Goal: Communication & Community: Answer question/provide support

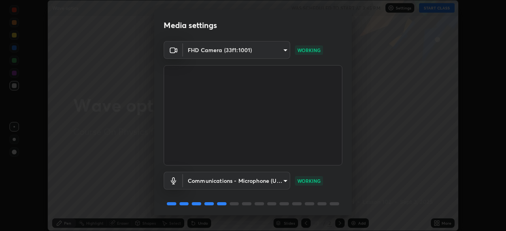
scroll to position [28, 0]
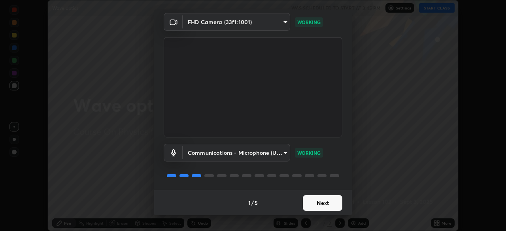
click at [317, 203] on button "Next" at bounding box center [323, 203] width 40 height 16
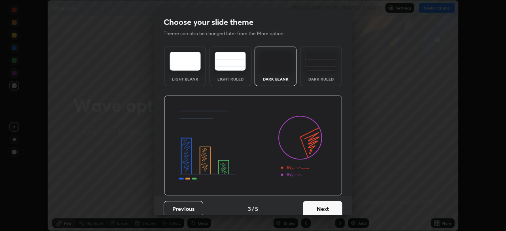
click at [310, 76] on div "Dark Ruled" at bounding box center [321, 67] width 42 height 40
click at [320, 206] on button "Next" at bounding box center [323, 209] width 40 height 16
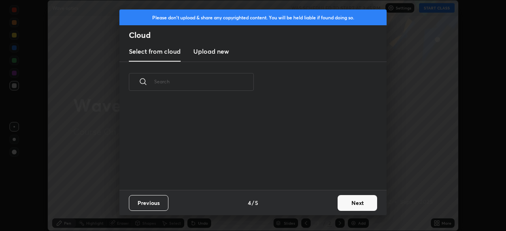
click at [348, 208] on button "Next" at bounding box center [357, 203] width 40 height 16
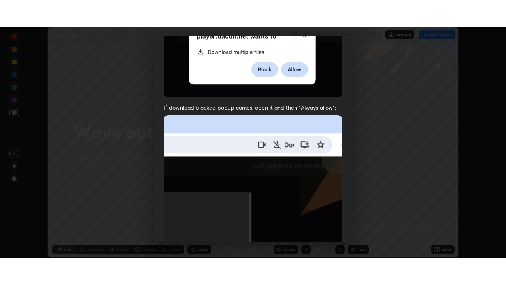
scroll to position [189, 0]
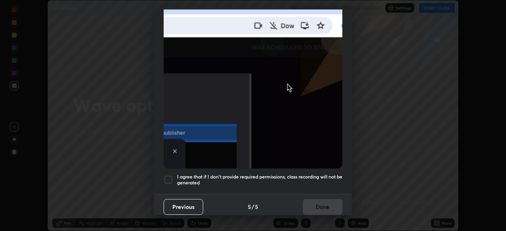
click at [173, 175] on div "I agree that if I don't provide required permissions, class recording will not …" at bounding box center [253, 179] width 179 height 9
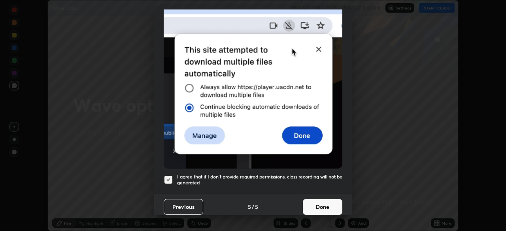
click at [321, 205] on button "Done" at bounding box center [323, 207] width 40 height 16
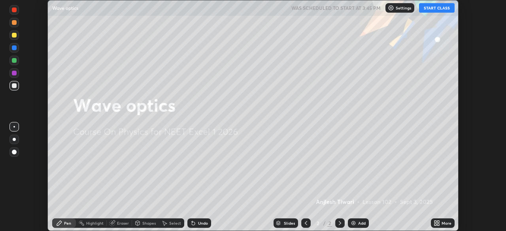
click at [359, 222] on div "Add" at bounding box center [362, 223] width 8 height 4
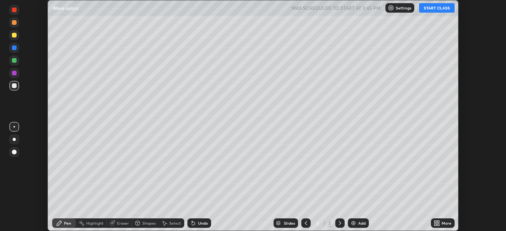
click at [438, 222] on icon at bounding box center [438, 222] width 2 height 2
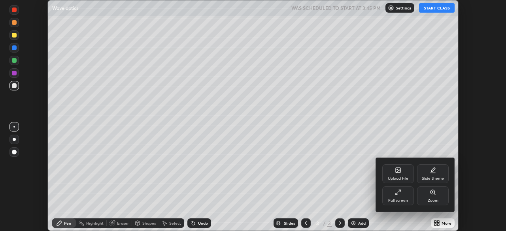
click at [399, 199] on div "Full screen" at bounding box center [398, 201] width 20 height 4
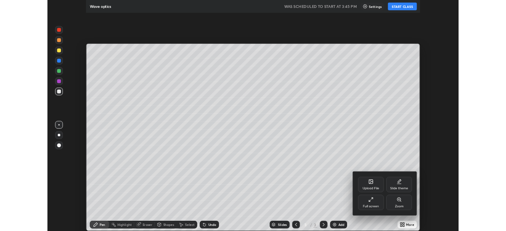
scroll to position [284, 506]
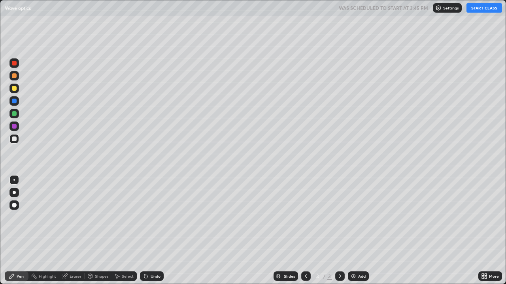
click at [483, 8] on button "START CLASS" at bounding box center [484, 7] width 36 height 9
click at [14, 193] on div at bounding box center [14, 192] width 3 height 3
click at [145, 231] on div "Undo" at bounding box center [152, 276] width 24 height 9
click at [14, 180] on div at bounding box center [14, 180] width 2 height 2
click at [72, 231] on div "Eraser" at bounding box center [76, 277] width 12 height 4
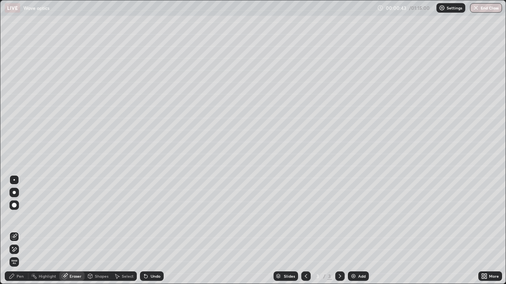
click at [96, 231] on div "Shapes" at bounding box center [98, 276] width 27 height 9
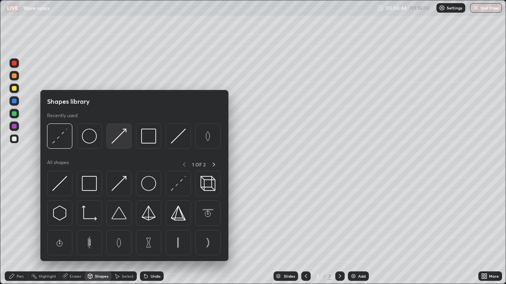
click at [121, 138] on img at bounding box center [118, 136] width 15 height 15
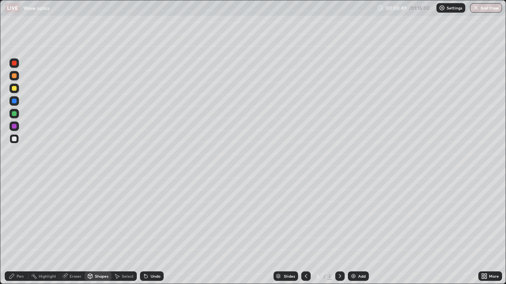
click at [153, 231] on div "Undo" at bounding box center [156, 277] width 10 height 4
click at [16, 231] on div "Pen" at bounding box center [17, 276] width 24 height 9
click at [101, 231] on div "Shapes" at bounding box center [101, 277] width 13 height 4
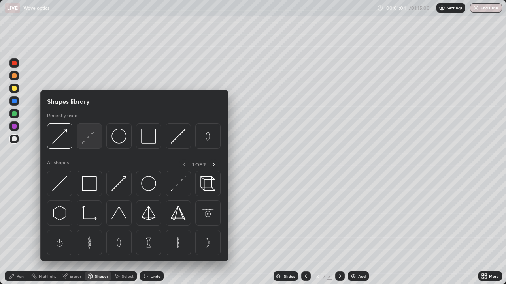
click at [92, 145] on div at bounding box center [89, 136] width 25 height 25
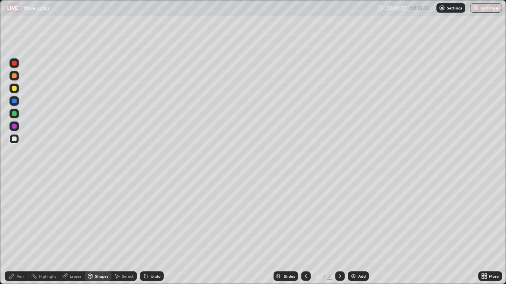
click at [20, 231] on div "Pen" at bounding box center [17, 276] width 24 height 9
click at [72, 231] on div "Eraser" at bounding box center [76, 277] width 12 height 4
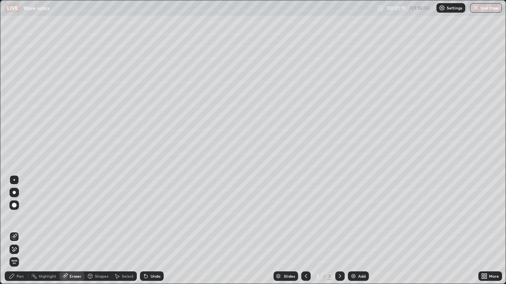
click at [17, 231] on div "Pen" at bounding box center [20, 277] width 7 height 4
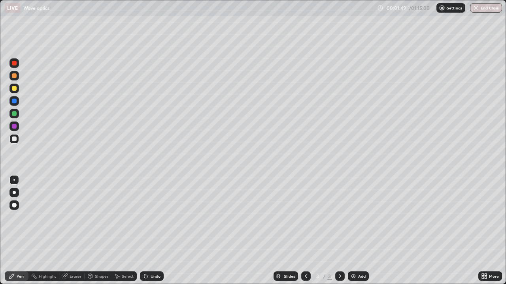
click at [155, 231] on div "Undo" at bounding box center [156, 277] width 10 height 4
click at [124, 231] on div "Select" at bounding box center [128, 277] width 12 height 4
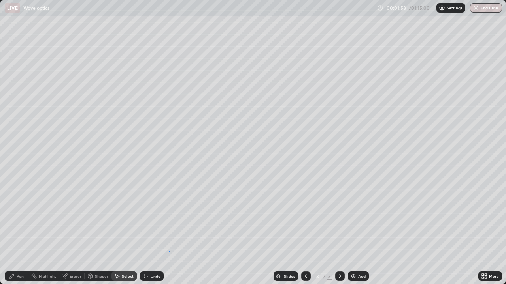
click at [169, 231] on div "0 ° Undo Copy Duplicate Duplicate to new slide Delete" at bounding box center [252, 142] width 505 height 284
click at [152, 231] on div "Undo" at bounding box center [156, 277] width 10 height 4
click at [22, 231] on div "Pen" at bounding box center [20, 277] width 7 height 4
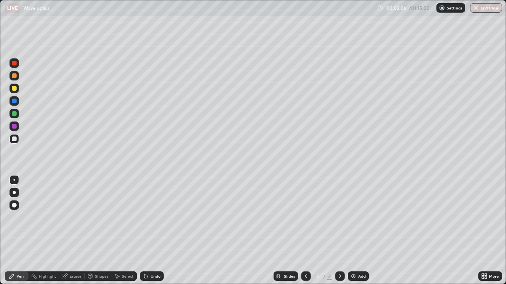
click at [76, 231] on div "Eraser" at bounding box center [76, 277] width 12 height 4
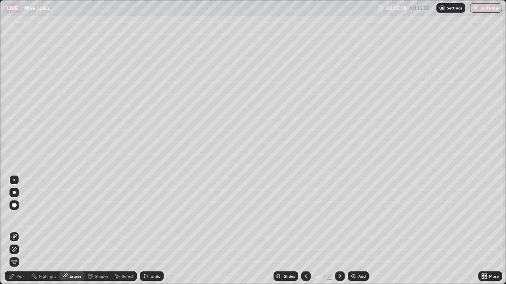
click at [16, 231] on div "Pen" at bounding box center [17, 276] width 24 height 9
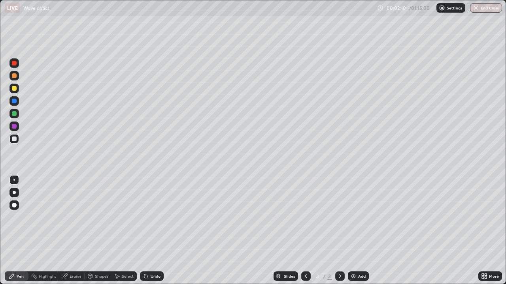
click at [481, 231] on icon at bounding box center [484, 276] width 6 height 6
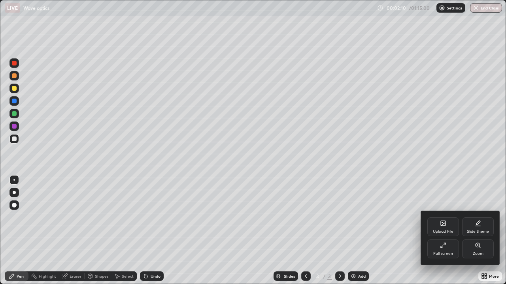
click at [445, 231] on div "Full screen" at bounding box center [443, 254] width 20 height 4
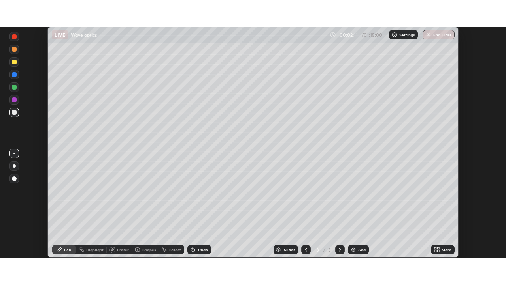
scroll to position [39270, 38996]
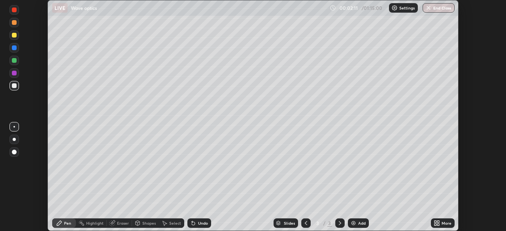
click at [441, 221] on div "More" at bounding box center [446, 223] width 10 height 4
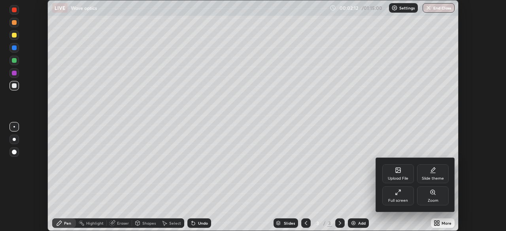
click at [407, 196] on div "Full screen" at bounding box center [398, 195] width 32 height 19
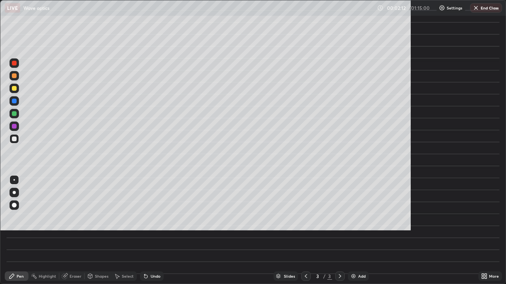
scroll to position [284, 506]
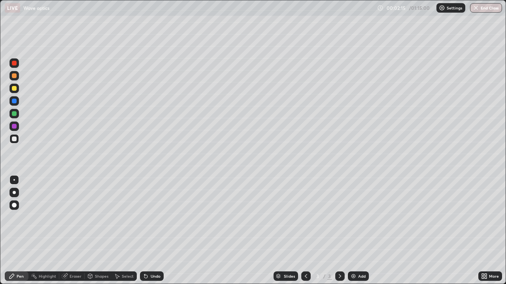
click at [15, 114] on div at bounding box center [14, 113] width 5 height 5
click at [15, 88] on div at bounding box center [14, 88] width 5 height 5
click at [17, 143] on div at bounding box center [13, 138] width 9 height 9
click at [355, 231] on img at bounding box center [353, 276] width 6 height 6
click at [15, 140] on div at bounding box center [14, 139] width 5 height 5
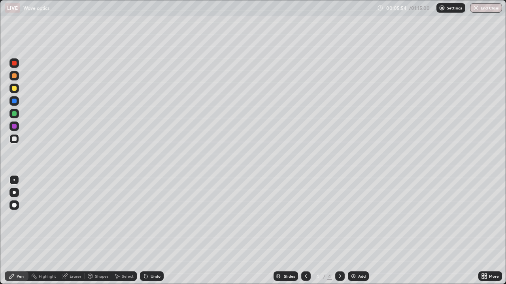
click at [148, 231] on icon at bounding box center [146, 276] width 6 height 6
click at [100, 231] on div "Shapes" at bounding box center [101, 277] width 13 height 4
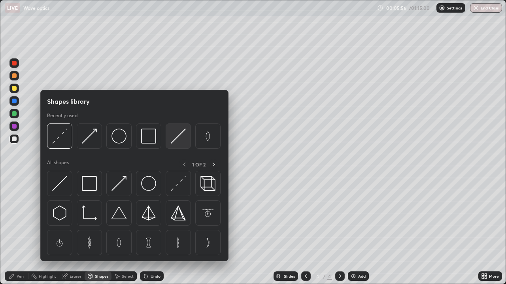
click at [177, 140] on img at bounding box center [178, 136] width 15 height 15
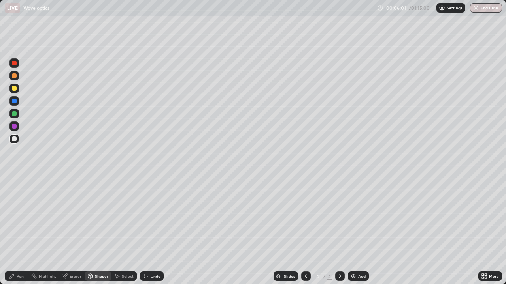
click at [152, 231] on div "Undo" at bounding box center [156, 277] width 10 height 4
click at [11, 231] on icon at bounding box center [11, 276] width 5 height 5
click at [115, 231] on icon at bounding box center [117, 277] width 4 height 5
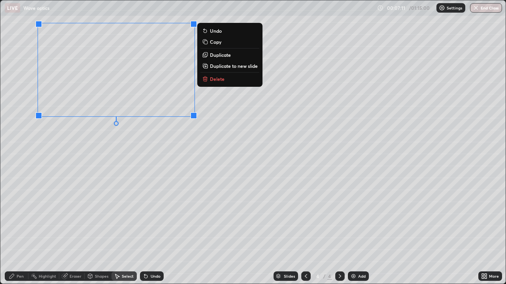
click at [210, 81] on p "Delete" at bounding box center [217, 79] width 15 height 6
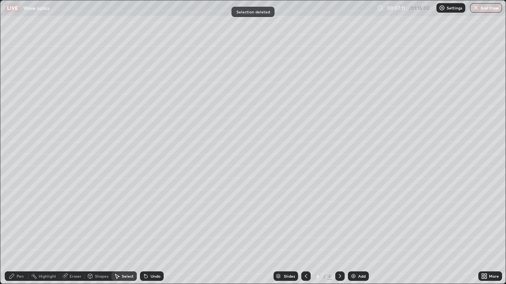
click at [17, 231] on div "Pen" at bounding box center [20, 277] width 7 height 4
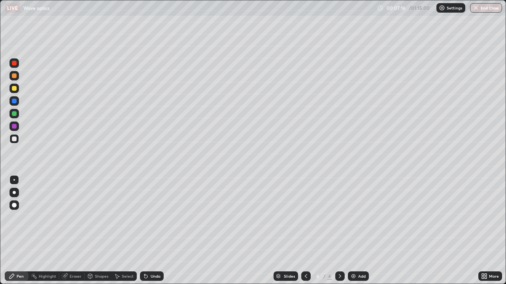
click at [155, 231] on div "Undo" at bounding box center [156, 277] width 10 height 4
click at [102, 231] on div "Shapes" at bounding box center [101, 277] width 13 height 4
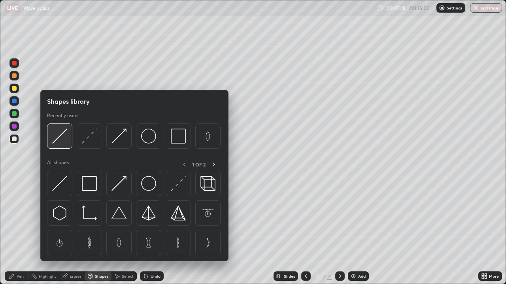
click at [65, 141] on img at bounding box center [59, 136] width 15 height 15
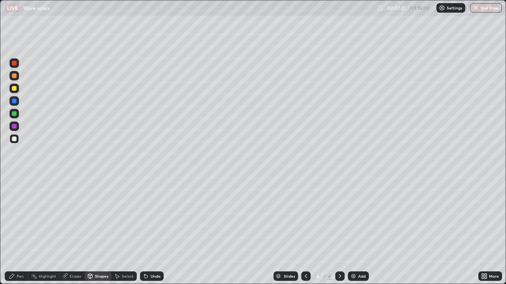
click at [21, 231] on div "Pen" at bounding box center [20, 277] width 7 height 4
click at [145, 231] on icon at bounding box center [145, 276] width 3 height 3
click at [70, 231] on div "Eraser" at bounding box center [76, 277] width 12 height 4
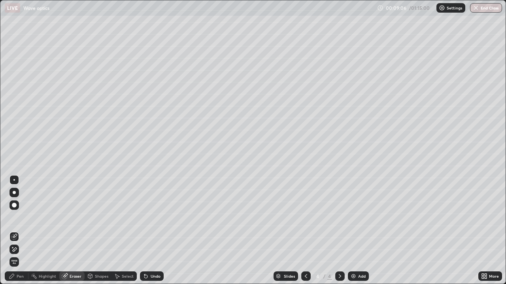
click at [16, 231] on div "Pen" at bounding box center [17, 276] width 24 height 9
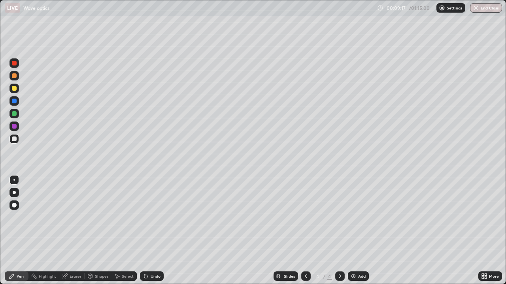
click at [75, 231] on div "Eraser" at bounding box center [76, 277] width 12 height 4
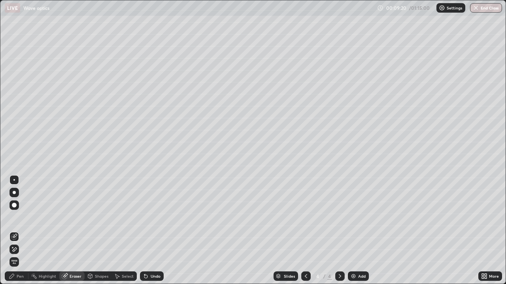
click at [17, 231] on div "Pen" at bounding box center [17, 276] width 24 height 9
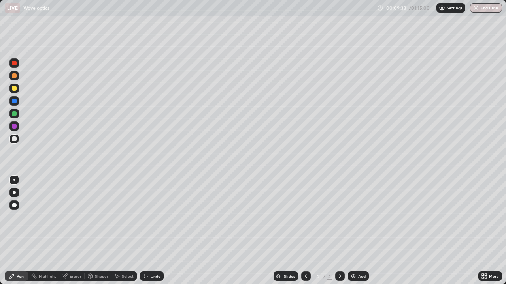
click at [72, 231] on div "Eraser" at bounding box center [76, 277] width 12 height 4
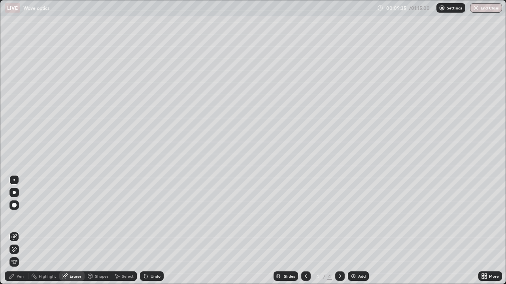
click at [19, 231] on div "Pen" at bounding box center [20, 277] width 7 height 4
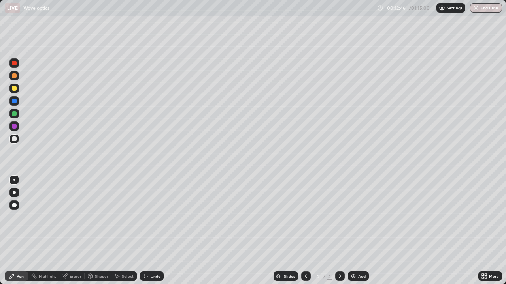
click at [154, 231] on div "Undo" at bounding box center [156, 277] width 10 height 4
click at [152, 231] on div "Undo" at bounding box center [156, 277] width 10 height 4
click at [73, 231] on div "Eraser" at bounding box center [76, 277] width 12 height 4
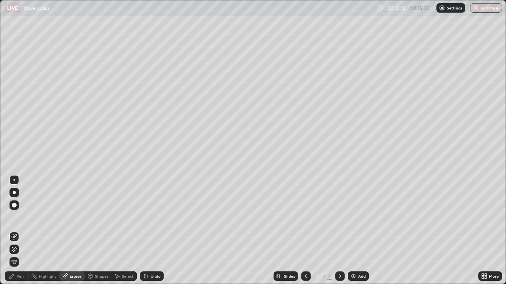
click at [21, 231] on div "Pen" at bounding box center [20, 277] width 7 height 4
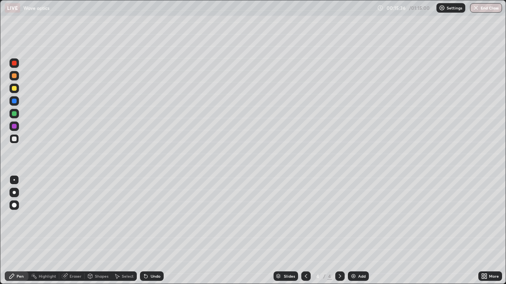
click at [71, 231] on div "Eraser" at bounding box center [76, 277] width 12 height 4
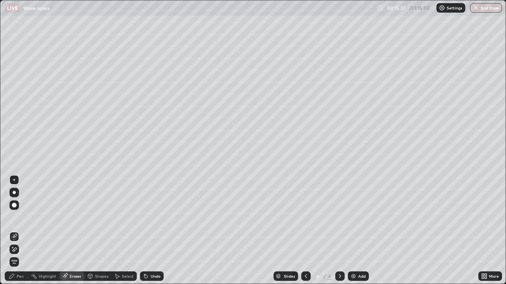
click at [13, 231] on div "Pen" at bounding box center [17, 276] width 24 height 9
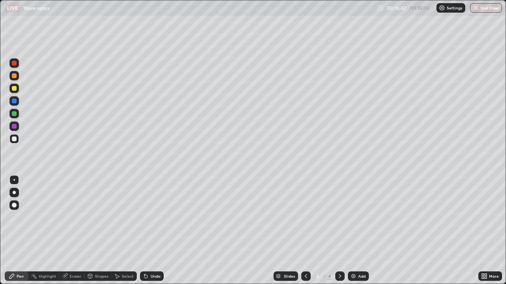
click at [122, 231] on div "Select" at bounding box center [128, 277] width 12 height 4
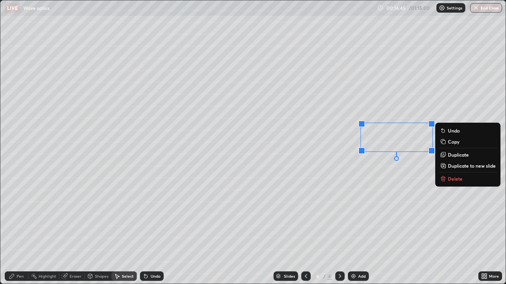
click at [448, 178] on p "Delete" at bounding box center [455, 179] width 15 height 6
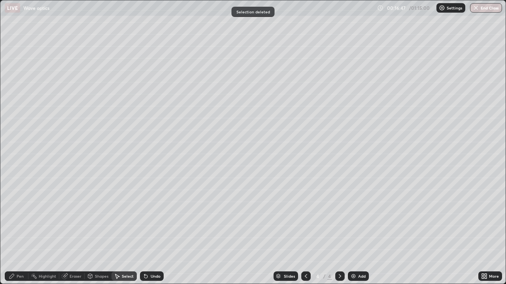
click at [17, 231] on div "Pen" at bounding box center [20, 277] width 7 height 4
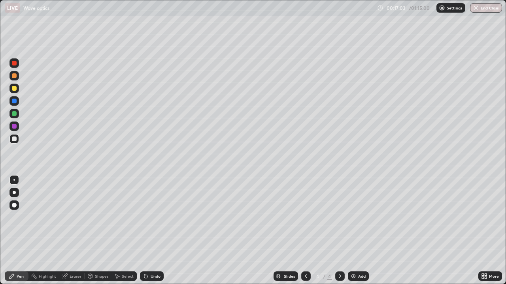
click at [354, 231] on img at bounding box center [353, 276] width 6 height 6
click at [74, 231] on div "Eraser" at bounding box center [76, 277] width 12 height 4
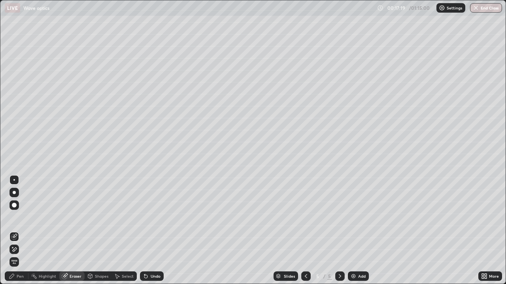
click at [18, 231] on div "Pen" at bounding box center [20, 277] width 7 height 4
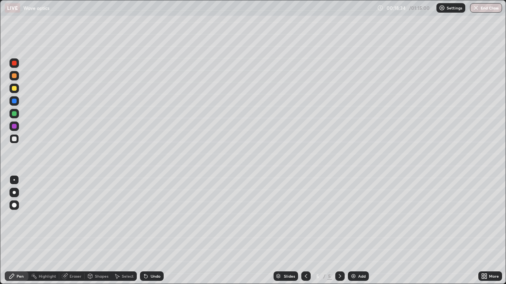
click at [16, 76] on div at bounding box center [14, 75] width 5 height 5
click at [15, 141] on div at bounding box center [14, 139] width 5 height 5
click at [156, 231] on div "Undo" at bounding box center [156, 277] width 10 height 4
click at [18, 116] on div at bounding box center [13, 113] width 9 height 9
click at [123, 231] on div "Select" at bounding box center [128, 277] width 12 height 4
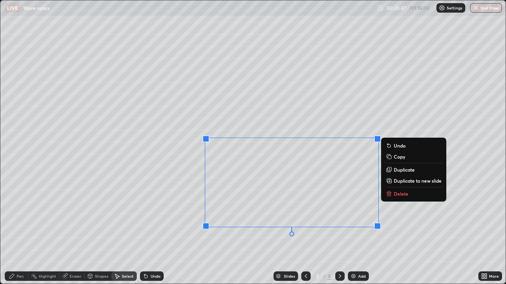
click at [12, 231] on icon at bounding box center [11, 276] width 5 height 5
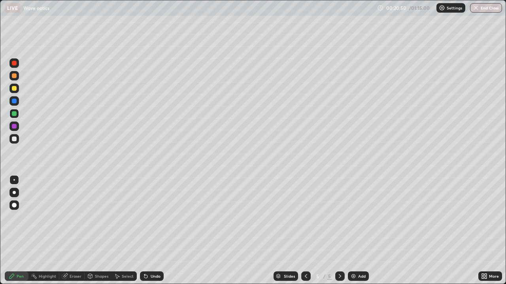
click at [73, 231] on div "Eraser" at bounding box center [76, 277] width 12 height 4
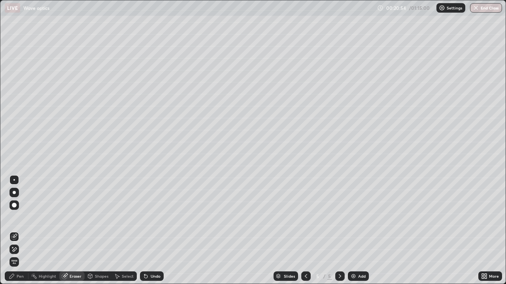
click at [15, 231] on icon at bounding box center [12, 276] width 6 height 6
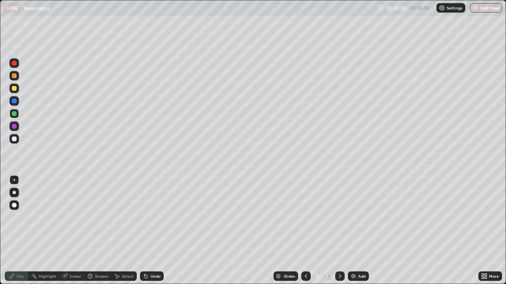
click at [12, 89] on div at bounding box center [14, 88] width 5 height 5
click at [15, 142] on div at bounding box center [13, 138] width 9 height 9
click at [359, 231] on div "Add" at bounding box center [362, 277] width 8 height 4
click at [15, 114] on div at bounding box center [14, 113] width 5 height 5
click at [145, 231] on div "Undo" at bounding box center [152, 276] width 24 height 9
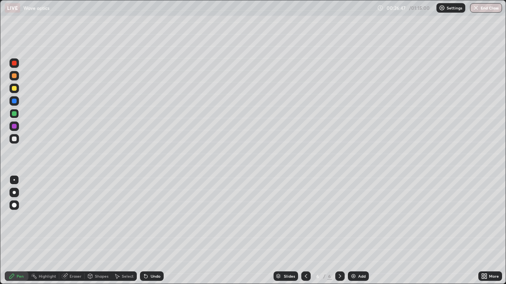
click at [146, 231] on div "Undo" at bounding box center [152, 276] width 24 height 9
click at [72, 231] on div "Eraser" at bounding box center [76, 277] width 12 height 4
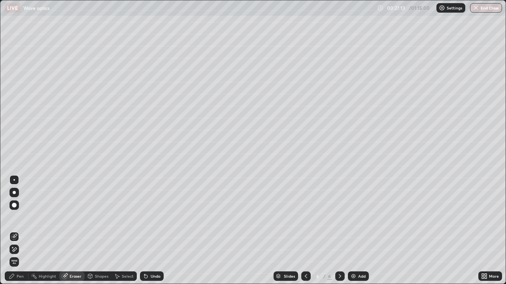
click at [18, 231] on div "Pen" at bounding box center [20, 277] width 7 height 4
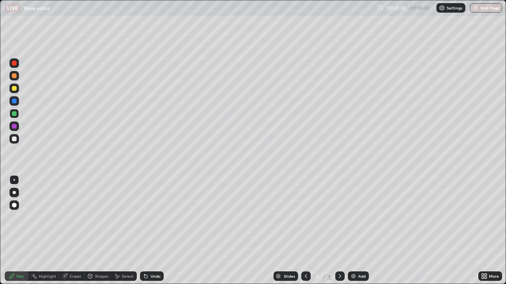
click at [144, 231] on icon at bounding box center [144, 275] width 1 height 1
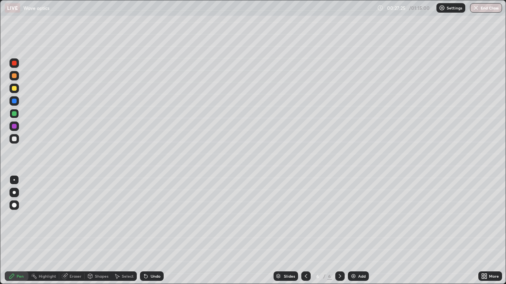
click at [144, 231] on icon at bounding box center [144, 275] width 1 height 1
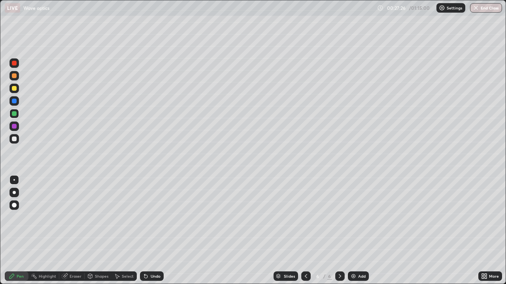
click at [144, 231] on icon at bounding box center [144, 275] width 1 height 1
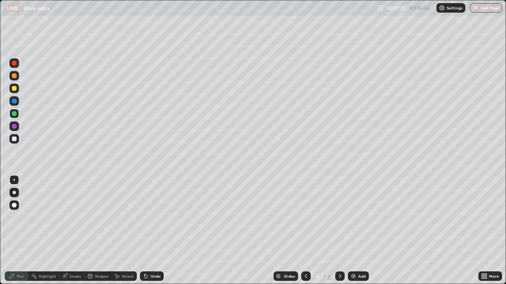
click at [144, 231] on icon at bounding box center [144, 275] width 1 height 1
click at [154, 231] on div "Undo" at bounding box center [152, 276] width 24 height 9
click at [13, 140] on div at bounding box center [14, 139] width 5 height 5
click at [356, 231] on div "Add" at bounding box center [358, 276] width 21 height 9
click at [14, 193] on div at bounding box center [14, 192] width 3 height 3
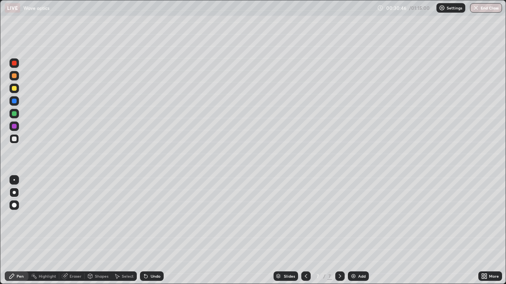
click at [151, 231] on div "Undo" at bounding box center [156, 277] width 10 height 4
click at [122, 231] on div "Select" at bounding box center [128, 277] width 12 height 4
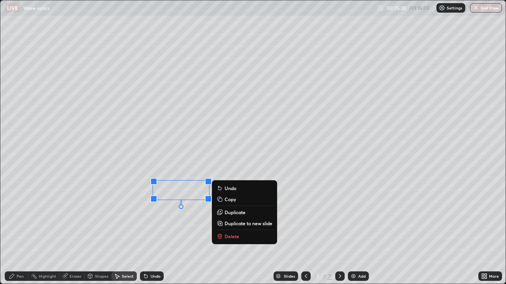
click at [14, 231] on icon at bounding box center [12, 276] width 6 height 6
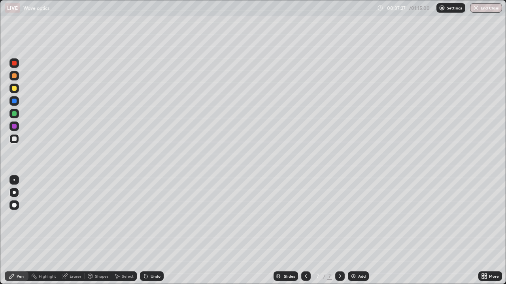
click at [125, 231] on div "Select" at bounding box center [128, 277] width 12 height 4
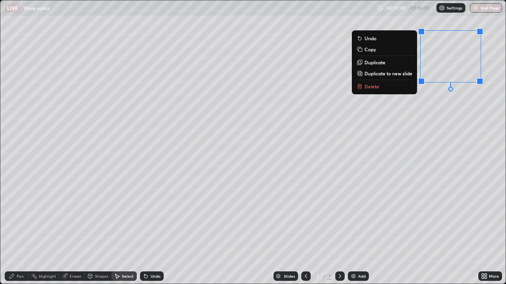
click at [386, 88] on button "Delete" at bounding box center [384, 86] width 59 height 9
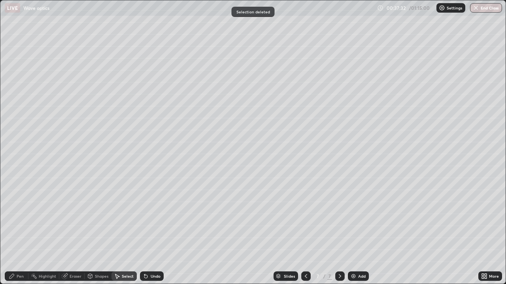
click at [19, 231] on div "Pen" at bounding box center [20, 277] width 7 height 4
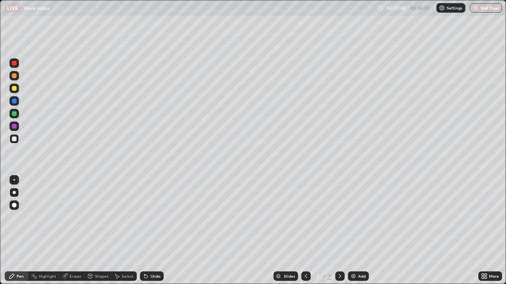
click at [351, 231] on img at bounding box center [353, 276] width 6 height 6
click at [145, 231] on icon at bounding box center [145, 276] width 3 height 3
click at [147, 231] on div "Undo" at bounding box center [152, 276] width 24 height 9
click at [146, 231] on div "Undo" at bounding box center [152, 276] width 24 height 9
click at [146, 231] on icon at bounding box center [146, 276] width 6 height 6
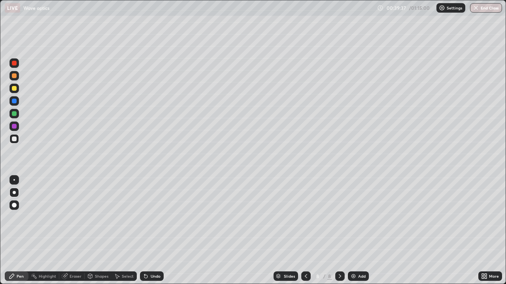
click at [144, 231] on icon at bounding box center [145, 276] width 3 height 3
click at [70, 231] on div "Eraser" at bounding box center [76, 277] width 12 height 4
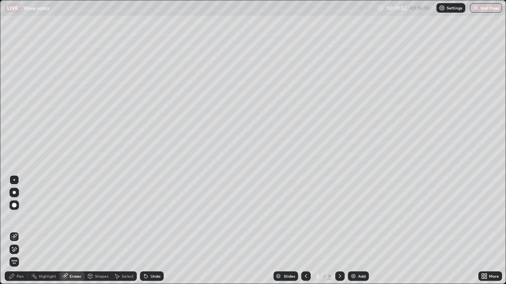
click at [20, 231] on div "Pen" at bounding box center [20, 277] width 7 height 4
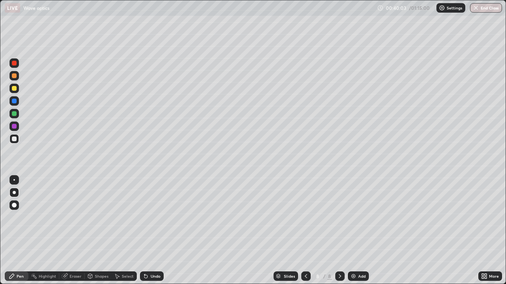
click at [144, 231] on icon at bounding box center [144, 275] width 1 height 1
click at [149, 231] on div "Undo" at bounding box center [152, 276] width 24 height 9
click at [148, 231] on div "Undo" at bounding box center [152, 276] width 24 height 9
click at [148, 231] on icon at bounding box center [146, 276] width 6 height 6
click at [100, 231] on div "Shapes" at bounding box center [101, 277] width 13 height 4
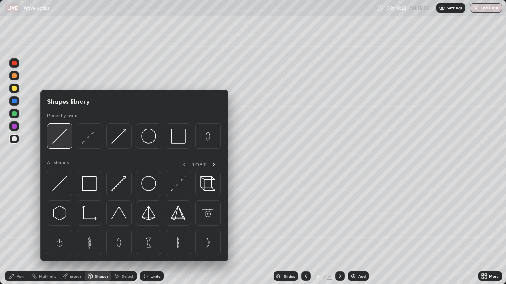
click at [64, 141] on img at bounding box center [59, 136] width 15 height 15
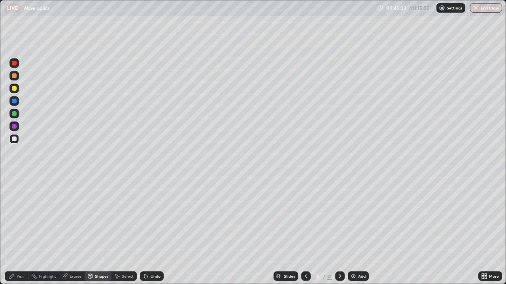
click at [18, 231] on div "Pen" at bounding box center [20, 277] width 7 height 4
click at [14, 180] on div at bounding box center [14, 180] width 2 height 2
click at [100, 231] on div "Shapes" at bounding box center [101, 277] width 13 height 4
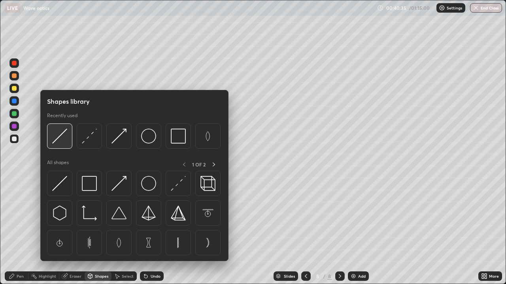
click at [64, 137] on img at bounding box center [59, 136] width 15 height 15
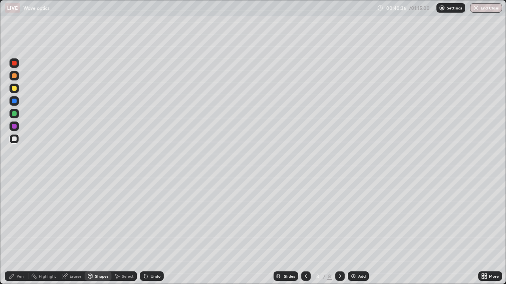
click at [98, 231] on div "Shapes" at bounding box center [101, 277] width 13 height 4
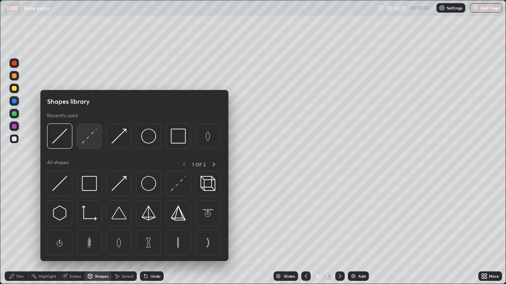
click at [89, 137] on img at bounding box center [89, 136] width 15 height 15
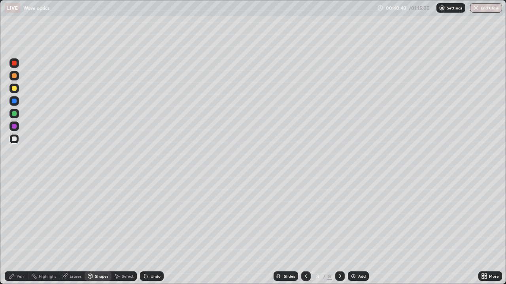
click at [95, 231] on div "Shapes" at bounding box center [101, 277] width 13 height 4
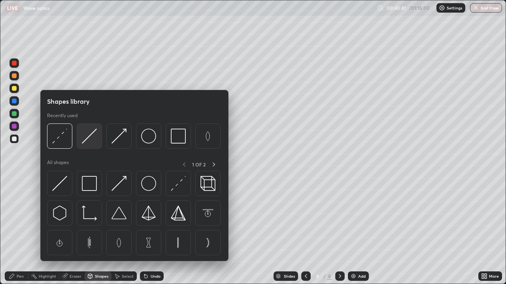
click at [90, 136] on img at bounding box center [89, 136] width 15 height 15
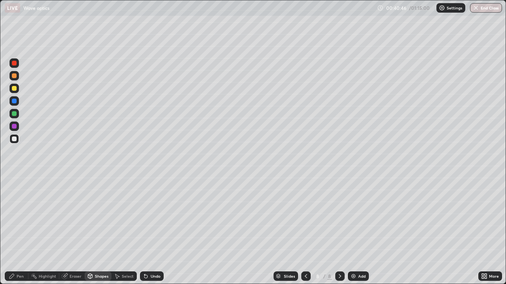
click at [15, 115] on div at bounding box center [14, 113] width 5 height 5
click at [95, 231] on div "Shapes" at bounding box center [101, 277] width 13 height 4
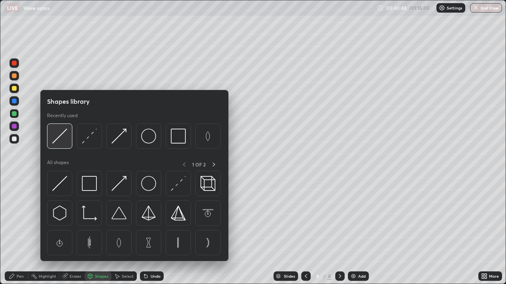
click at [62, 140] on img at bounding box center [59, 136] width 15 height 15
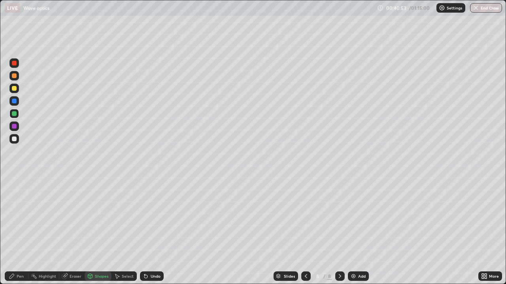
click at [96, 231] on div "Shapes" at bounding box center [98, 276] width 27 height 9
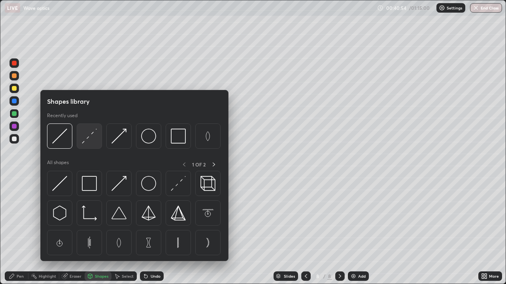
click at [90, 139] on img at bounding box center [89, 136] width 15 height 15
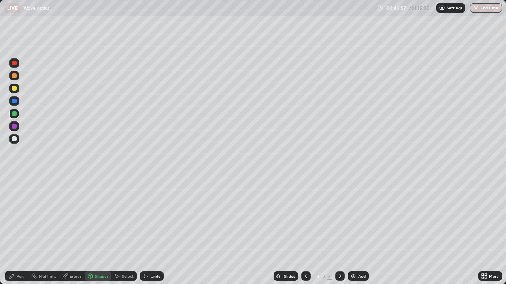
click at [96, 231] on div "Shapes" at bounding box center [101, 277] width 13 height 4
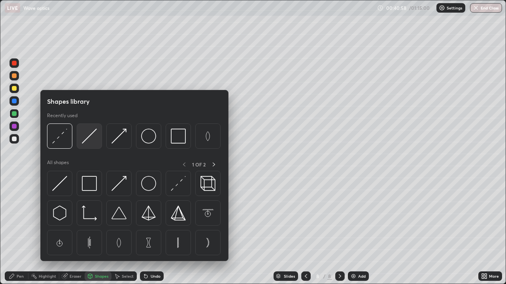
click at [90, 137] on img at bounding box center [89, 136] width 15 height 15
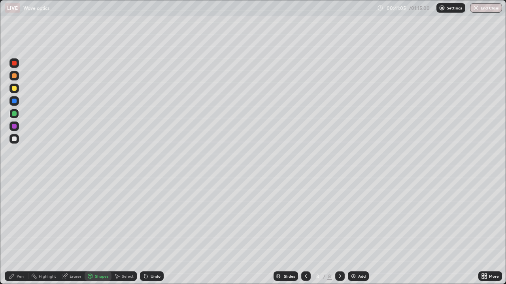
click at [16, 231] on div "Pen" at bounding box center [17, 276] width 24 height 9
click at [97, 231] on div "Shapes" at bounding box center [101, 277] width 13 height 4
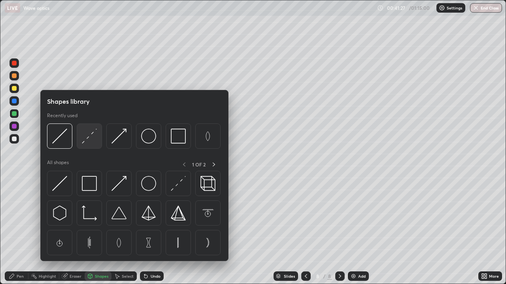
click at [91, 138] on img at bounding box center [89, 136] width 15 height 15
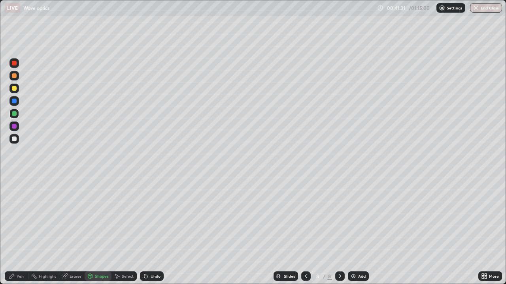
click at [14, 231] on icon at bounding box center [12, 276] width 6 height 6
click at [70, 231] on div "Eraser" at bounding box center [76, 277] width 12 height 4
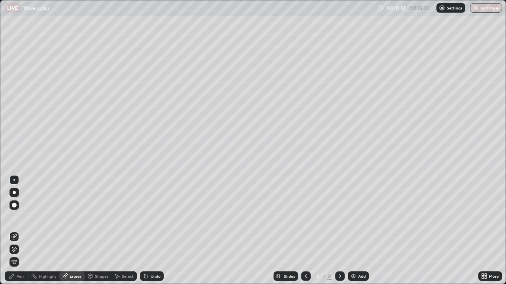
click at [13, 231] on icon at bounding box center [12, 247] width 1 height 1
click at [151, 231] on div "Undo" at bounding box center [156, 277] width 10 height 4
click at [20, 231] on div "Pen" at bounding box center [20, 277] width 7 height 4
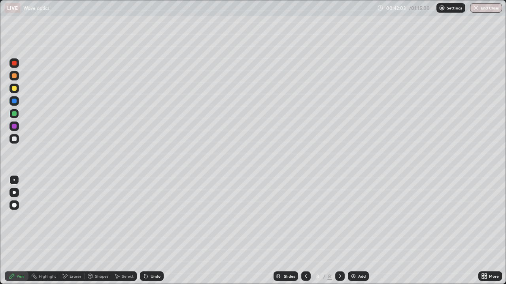
click at [15, 79] on div at bounding box center [13, 75] width 9 height 9
click at [70, 231] on div "Eraser" at bounding box center [71, 276] width 25 height 9
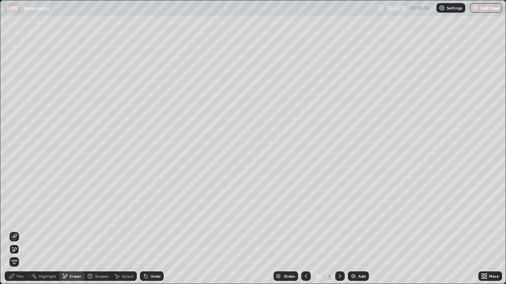
click at [149, 231] on div "Undo" at bounding box center [152, 276] width 24 height 9
click at [15, 231] on icon at bounding box center [12, 276] width 6 height 6
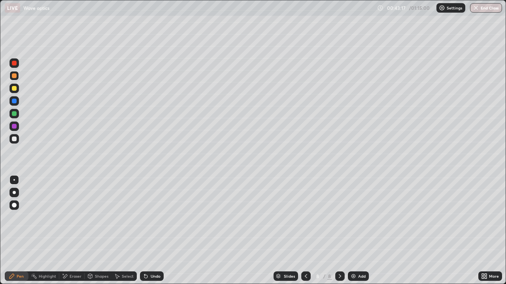
click at [16, 90] on div at bounding box center [14, 88] width 5 height 5
click at [14, 67] on div at bounding box center [13, 62] width 9 height 9
click at [15, 139] on div at bounding box center [14, 139] width 5 height 5
click at [356, 231] on div "Add" at bounding box center [358, 276] width 21 height 9
click at [14, 193] on div at bounding box center [14, 192] width 3 height 3
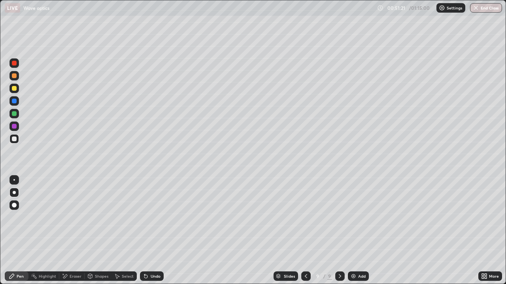
click at [15, 88] on div at bounding box center [14, 88] width 5 height 5
click at [356, 231] on div "Add" at bounding box center [358, 276] width 21 height 9
click at [15, 139] on div at bounding box center [14, 139] width 5 height 5
click at [354, 231] on img at bounding box center [353, 276] width 6 height 6
click at [15, 101] on div at bounding box center [14, 101] width 5 height 5
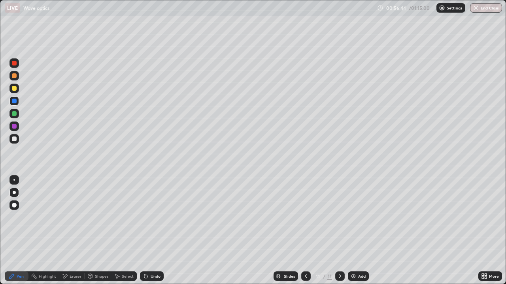
click at [16, 116] on div at bounding box center [13, 113] width 9 height 9
click at [15, 139] on div at bounding box center [14, 139] width 5 height 5
click at [70, 231] on div "Eraser" at bounding box center [76, 277] width 12 height 4
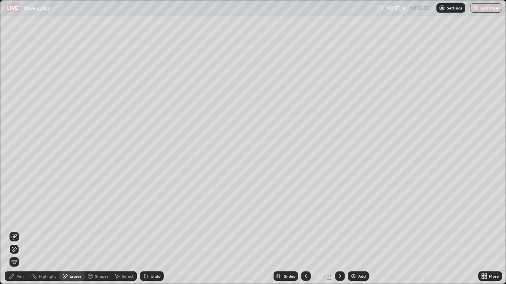
click at [13, 231] on div "Pen" at bounding box center [17, 276] width 24 height 9
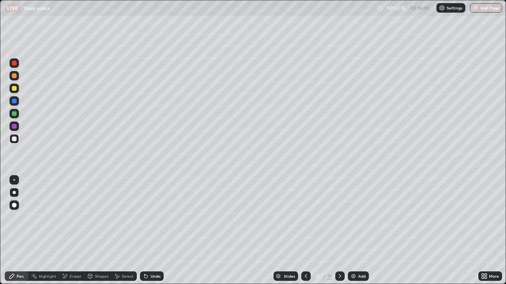
click at [15, 114] on div at bounding box center [14, 113] width 5 height 5
click at [359, 231] on div "Add" at bounding box center [362, 277] width 8 height 4
click at [16, 139] on div at bounding box center [14, 139] width 5 height 5
click at [93, 231] on div "Shapes" at bounding box center [98, 276] width 27 height 9
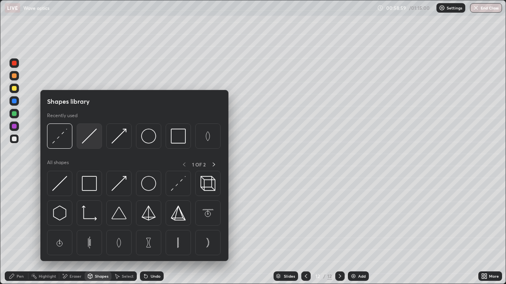
click at [92, 140] on img at bounding box center [89, 136] width 15 height 15
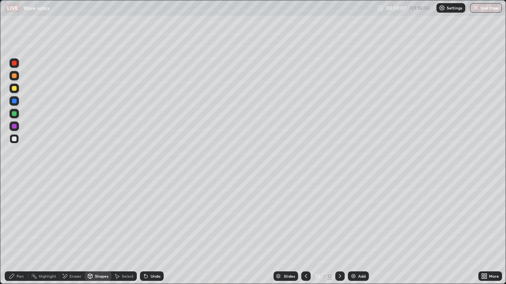
click at [18, 231] on div "Pen" at bounding box center [20, 277] width 7 height 4
click at [18, 181] on div at bounding box center [13, 179] width 9 height 9
click at [98, 231] on div "Shapes" at bounding box center [101, 277] width 13 height 4
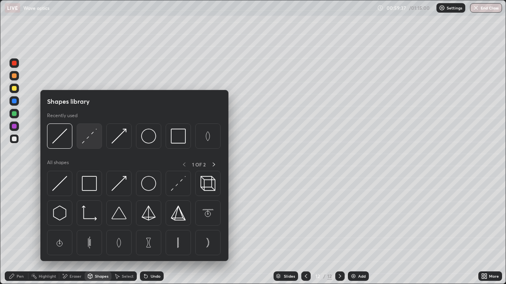
click at [90, 144] on div at bounding box center [89, 136] width 25 height 25
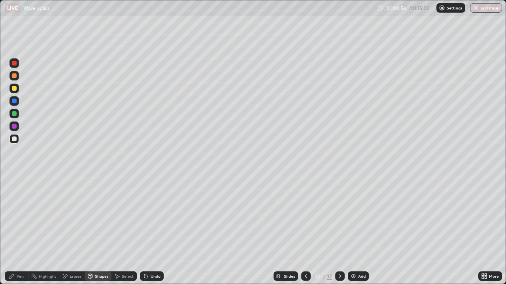
click at [19, 231] on div "Pen" at bounding box center [20, 277] width 7 height 4
click at [16, 115] on div at bounding box center [13, 113] width 9 height 9
click at [17, 127] on div at bounding box center [13, 126] width 9 height 9
click at [93, 231] on div "Shapes" at bounding box center [98, 276] width 27 height 9
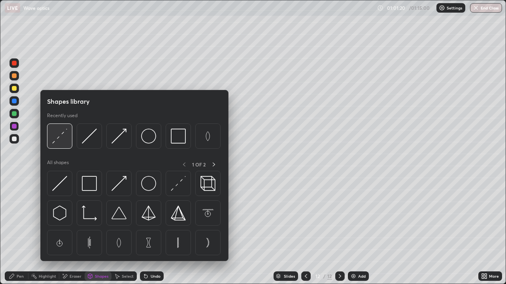
click at [64, 138] on img at bounding box center [59, 136] width 15 height 15
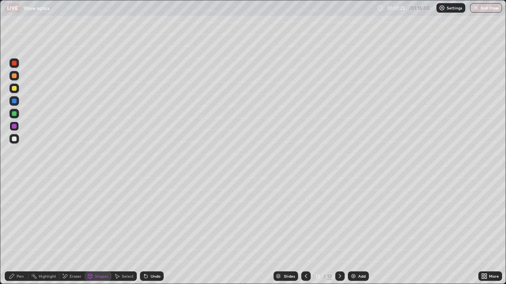
click at [151, 231] on div "Undo" at bounding box center [152, 276] width 24 height 9
click at [16, 140] on div at bounding box center [14, 139] width 5 height 5
click at [13, 231] on icon at bounding box center [11, 276] width 5 height 5
click at [15, 88] on div at bounding box center [14, 88] width 5 height 5
click at [95, 231] on div "Shapes" at bounding box center [101, 277] width 13 height 4
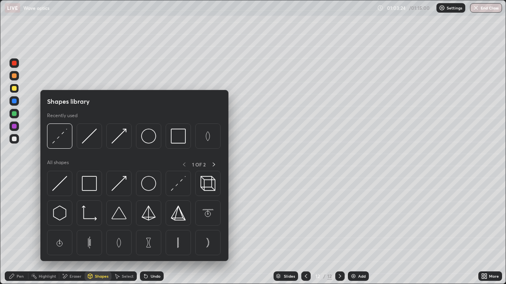
click at [67, 231] on icon at bounding box center [65, 276] width 6 height 7
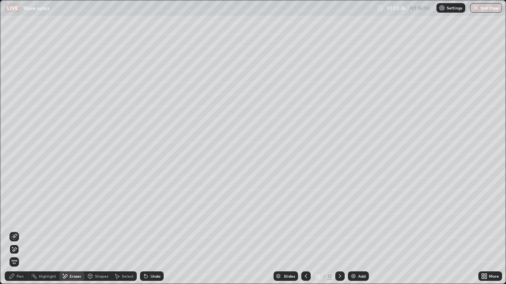
click at [19, 231] on div "Pen" at bounding box center [20, 277] width 7 height 4
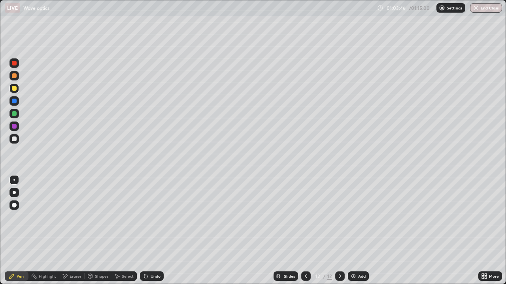
click at [15, 141] on div at bounding box center [14, 139] width 5 height 5
click at [356, 231] on div "Add" at bounding box center [358, 276] width 21 height 9
click at [17, 135] on div at bounding box center [13, 138] width 9 height 9
click at [18, 126] on div at bounding box center [13, 126] width 9 height 9
click at [15, 91] on div at bounding box center [13, 88] width 9 height 9
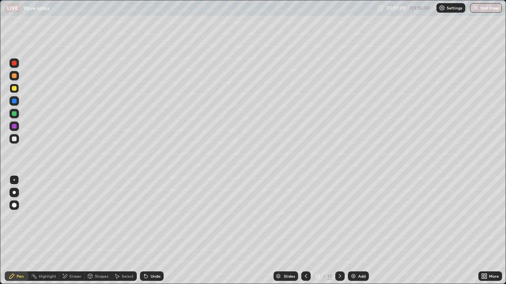
click at [148, 231] on div "Undo" at bounding box center [152, 276] width 24 height 9
click at [16, 139] on div at bounding box center [14, 139] width 5 height 5
click at [354, 231] on img at bounding box center [353, 276] width 6 height 6
click at [98, 231] on div "Shapes" at bounding box center [101, 277] width 13 height 4
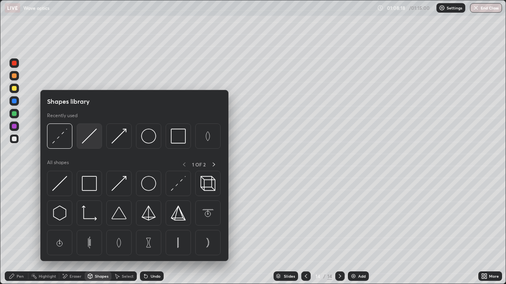
click at [89, 143] on img at bounding box center [89, 136] width 15 height 15
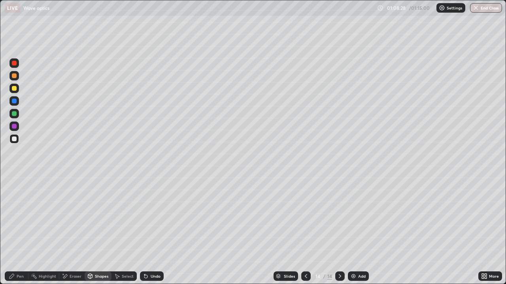
click at [95, 231] on div "Shapes" at bounding box center [98, 276] width 27 height 9
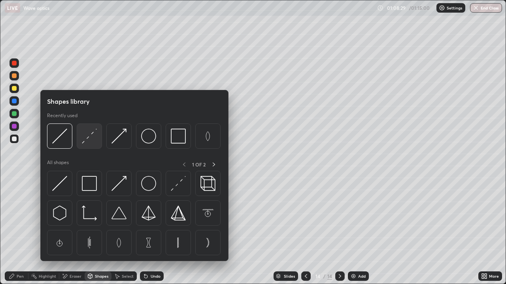
click at [92, 137] on img at bounding box center [89, 136] width 15 height 15
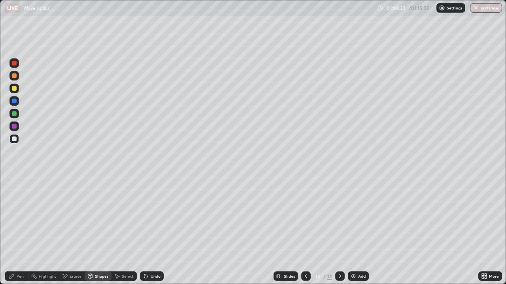
click at [97, 231] on div "Shapes" at bounding box center [101, 277] width 13 height 4
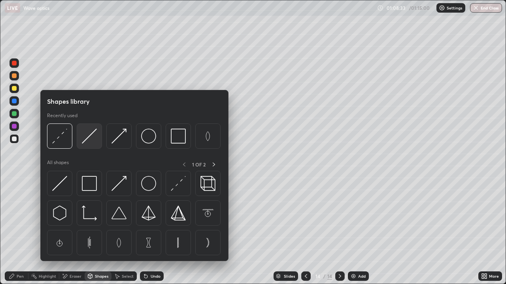
click at [88, 139] on img at bounding box center [89, 136] width 15 height 15
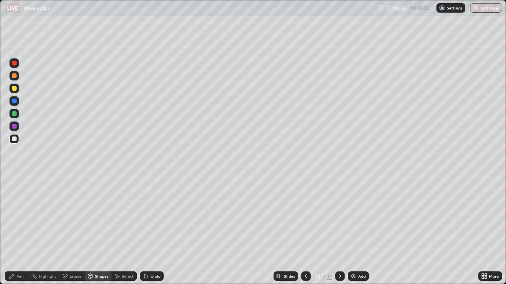
click at [15, 115] on div at bounding box center [14, 113] width 5 height 5
click at [19, 231] on div "Pen" at bounding box center [17, 276] width 24 height 9
click at [14, 89] on div at bounding box center [14, 88] width 5 height 5
click at [15, 77] on div at bounding box center [14, 75] width 5 height 5
click at [151, 231] on div "Undo" at bounding box center [152, 276] width 24 height 9
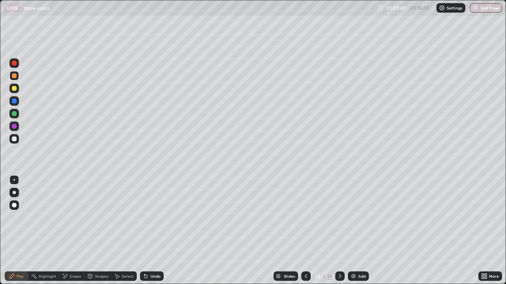
click at [151, 231] on div "Undo" at bounding box center [156, 277] width 10 height 4
click at [149, 231] on div "Undo" at bounding box center [152, 276] width 24 height 9
click at [14, 103] on div at bounding box center [14, 101] width 5 height 5
click at [90, 231] on icon at bounding box center [90, 277] width 0 height 3
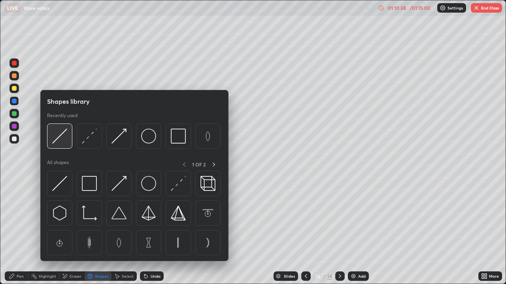
click at [64, 136] on img at bounding box center [59, 136] width 15 height 15
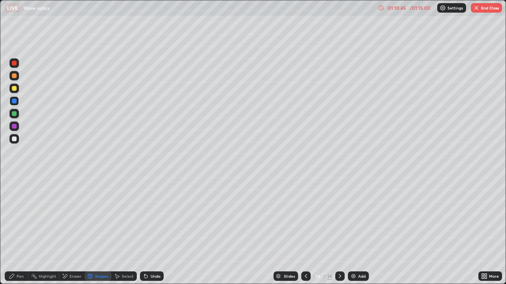
click at [14, 231] on icon at bounding box center [12, 276] width 6 height 6
click at [13, 231] on icon at bounding box center [11, 276] width 5 height 5
click at [13, 138] on div at bounding box center [14, 139] width 5 height 5
click at [15, 87] on div at bounding box center [14, 88] width 5 height 5
click at [304, 231] on icon at bounding box center [306, 276] width 6 height 6
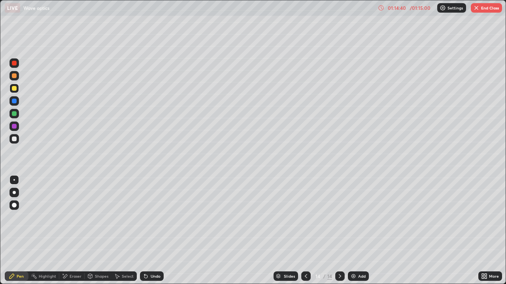
click at [305, 231] on icon at bounding box center [306, 276] width 6 height 6
click at [306, 231] on icon at bounding box center [306, 276] width 6 height 6
click at [305, 231] on icon at bounding box center [306, 276] width 6 height 6
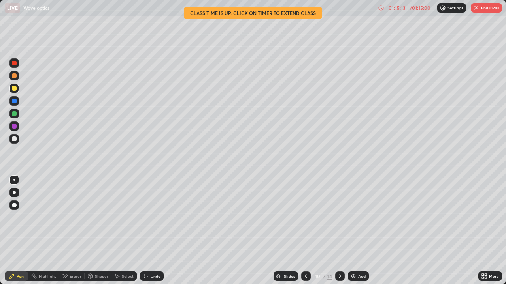
click at [338, 231] on div at bounding box center [339, 276] width 9 height 9
click at [339, 231] on icon at bounding box center [340, 276] width 6 height 6
click at [340, 231] on div at bounding box center [339, 276] width 9 height 9
click at [305, 231] on icon at bounding box center [306, 276] width 6 height 6
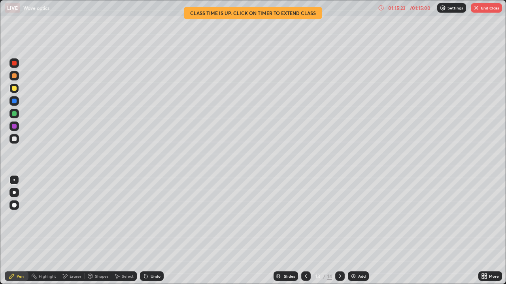
click at [305, 231] on icon at bounding box center [306, 276] width 6 height 6
click at [339, 231] on icon at bounding box center [340, 276] width 6 height 6
click at [305, 231] on icon at bounding box center [306, 276] width 6 height 6
click at [339, 231] on icon at bounding box center [340, 276] width 6 height 6
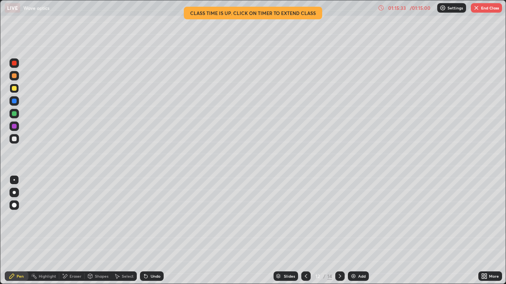
click at [308, 231] on div at bounding box center [305, 276] width 9 height 9
click at [309, 231] on div at bounding box center [305, 277] width 9 height 16
click at [307, 231] on icon at bounding box center [306, 276] width 6 height 6
click at [303, 231] on icon at bounding box center [306, 276] width 6 height 6
click at [278, 231] on icon at bounding box center [278, 276] width 4 height 2
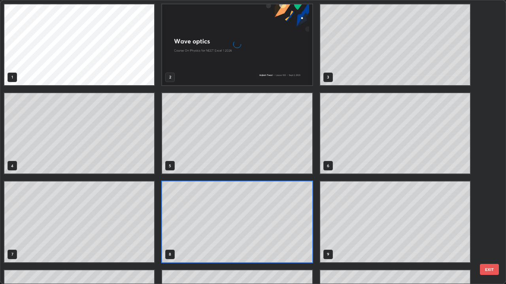
scroll to position [281, 501]
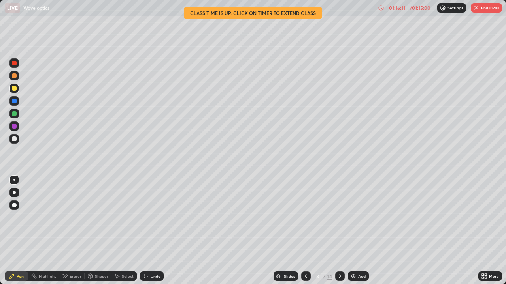
click at [282, 231] on div "Slides" at bounding box center [285, 276] width 24 height 9
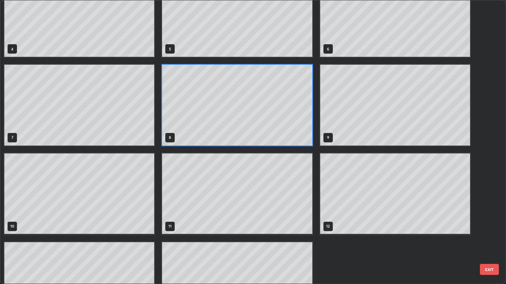
scroll to position [118, 0]
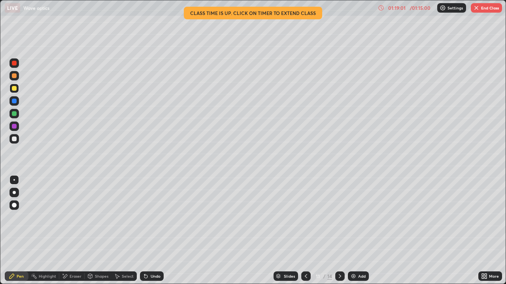
click at [492, 9] on button "End Class" at bounding box center [485, 7] width 31 height 9
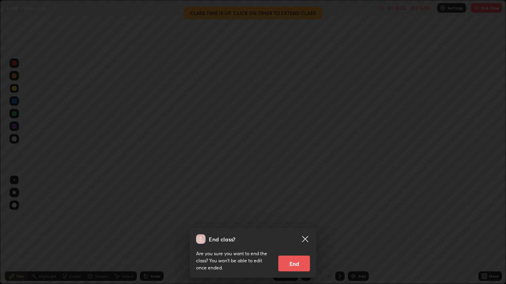
click at [301, 231] on button "End" at bounding box center [294, 264] width 32 height 16
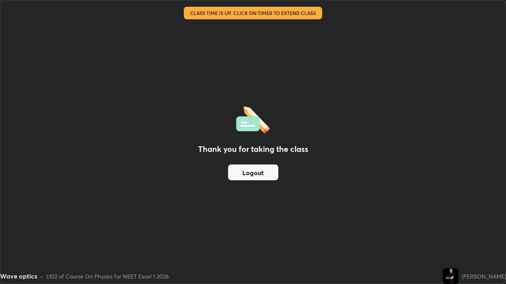
click at [272, 173] on button "Logout" at bounding box center [253, 173] width 50 height 16
click at [270, 173] on button "Logout" at bounding box center [253, 173] width 50 height 16
